Goal: Information Seeking & Learning: Learn about a topic

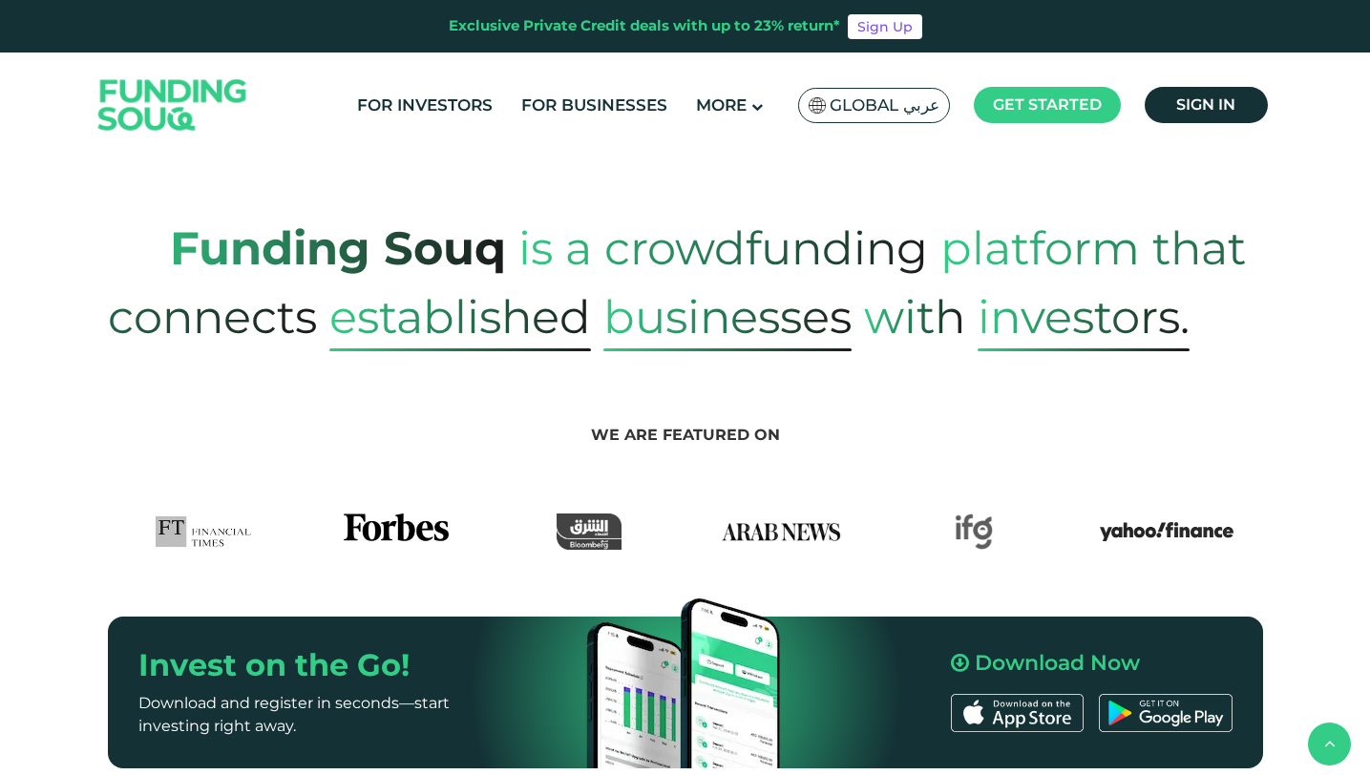
scroll to position [1210, 0]
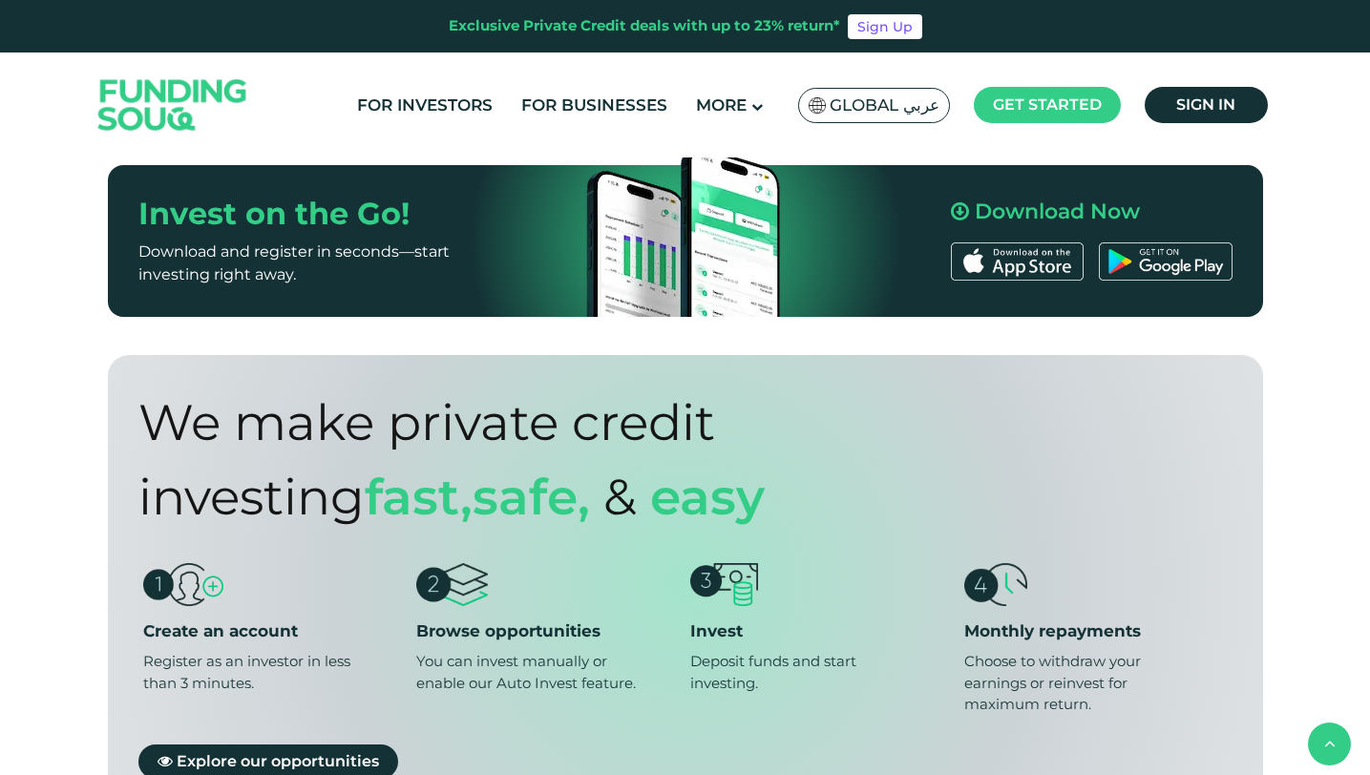
click at [452, 122] on ul "For Investors For Businesses More About Us How It Works" at bounding box center [810, 105] width 934 height 45
click at [452, 114] on link "For Investors" at bounding box center [424, 105] width 145 height 31
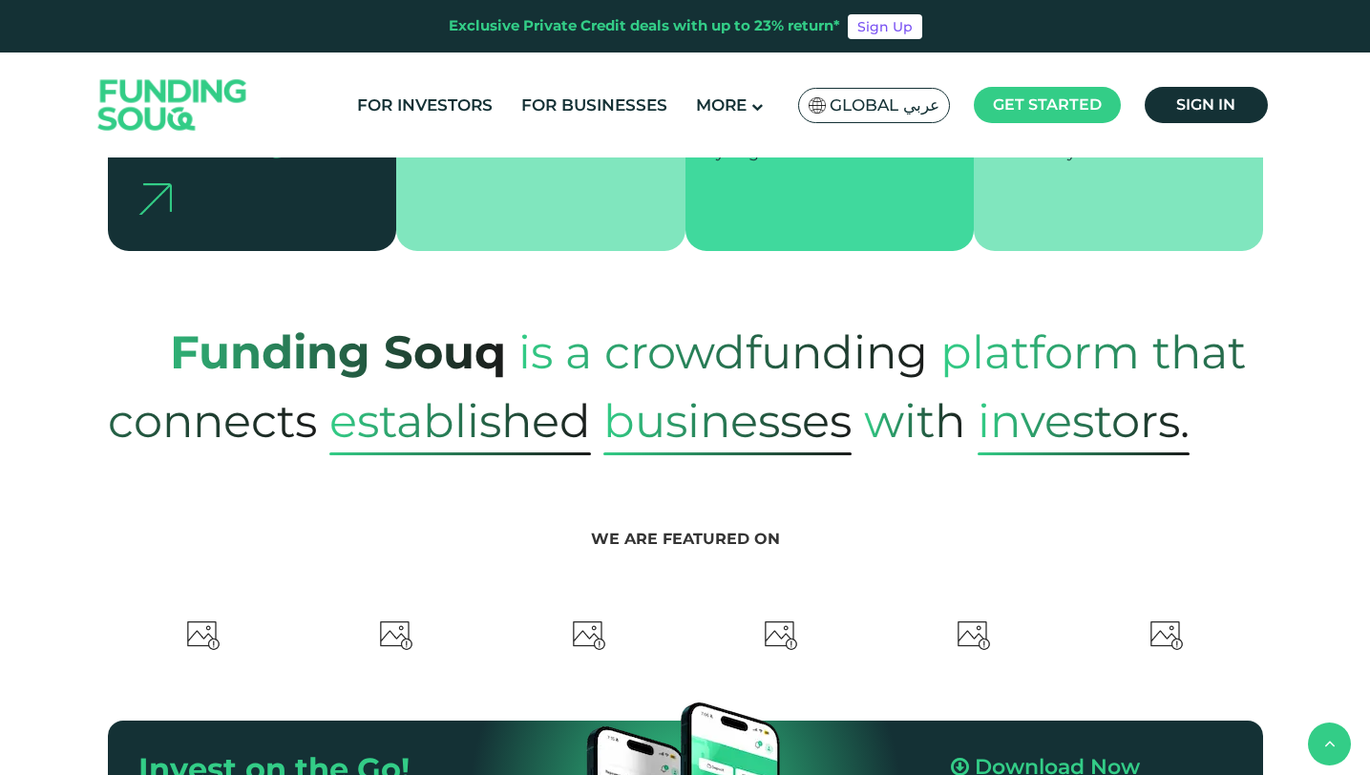
type tc-range-slider "4"
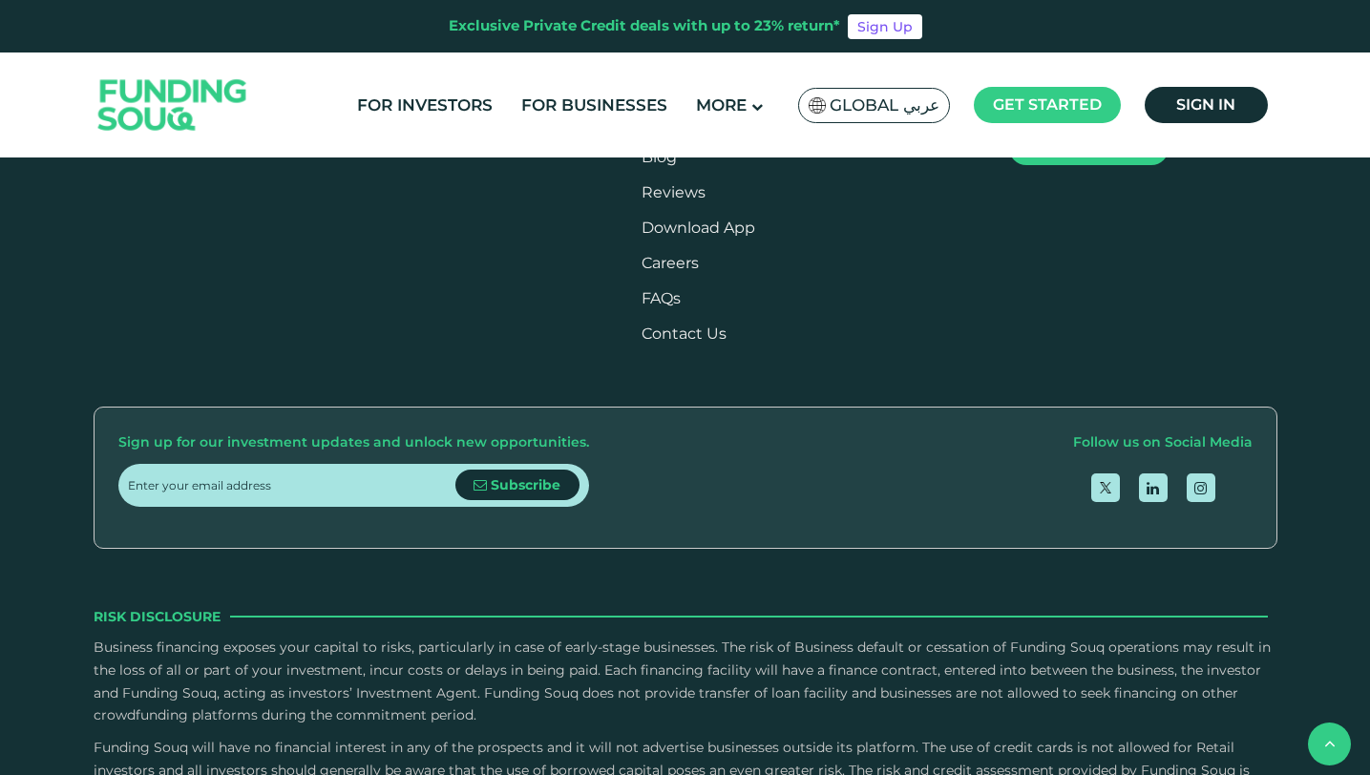
scroll to position [3589, 0]
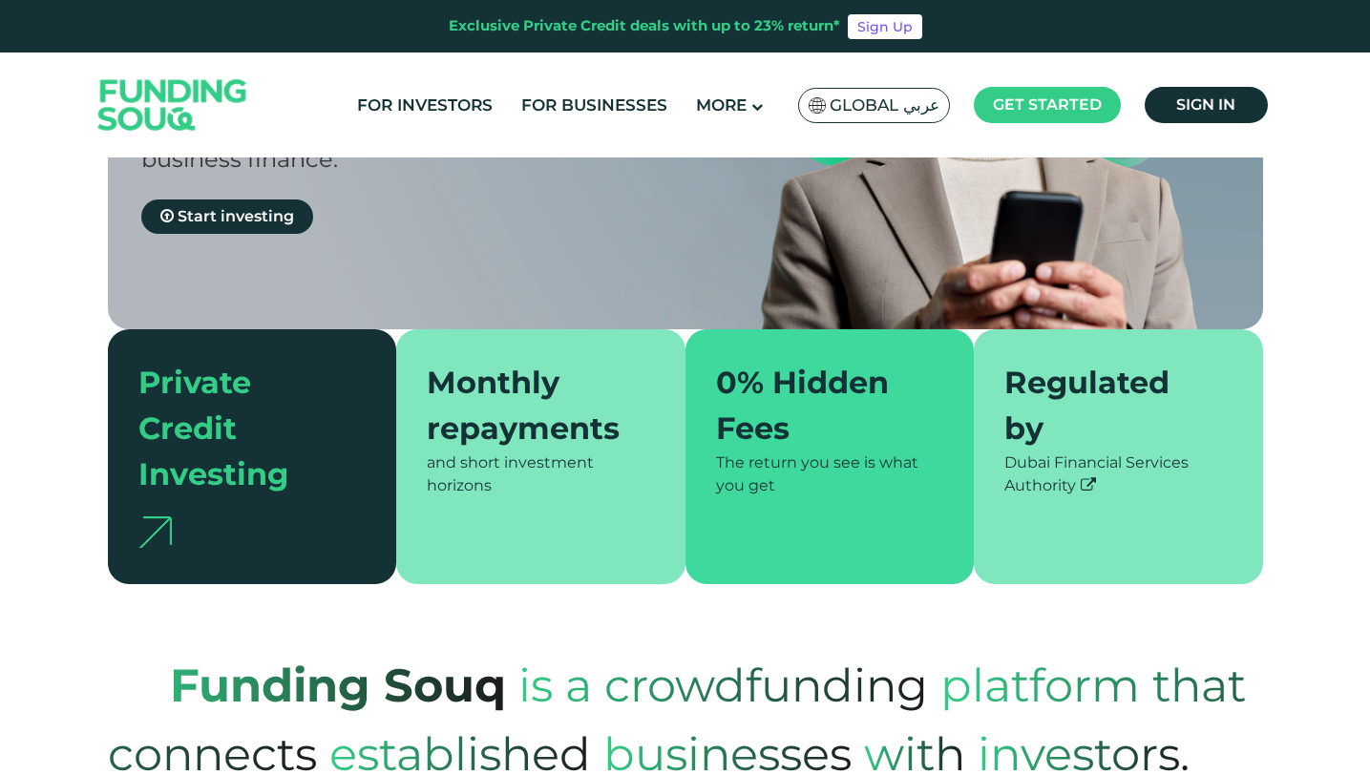
scroll to position [0, 0]
